Goal: Navigation & Orientation: Go to known website

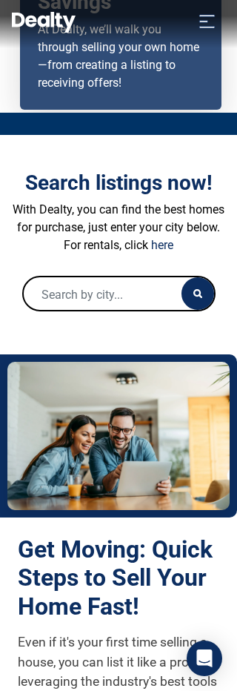
scroll to position [269, 0]
